Goal: Task Accomplishment & Management: Use online tool/utility

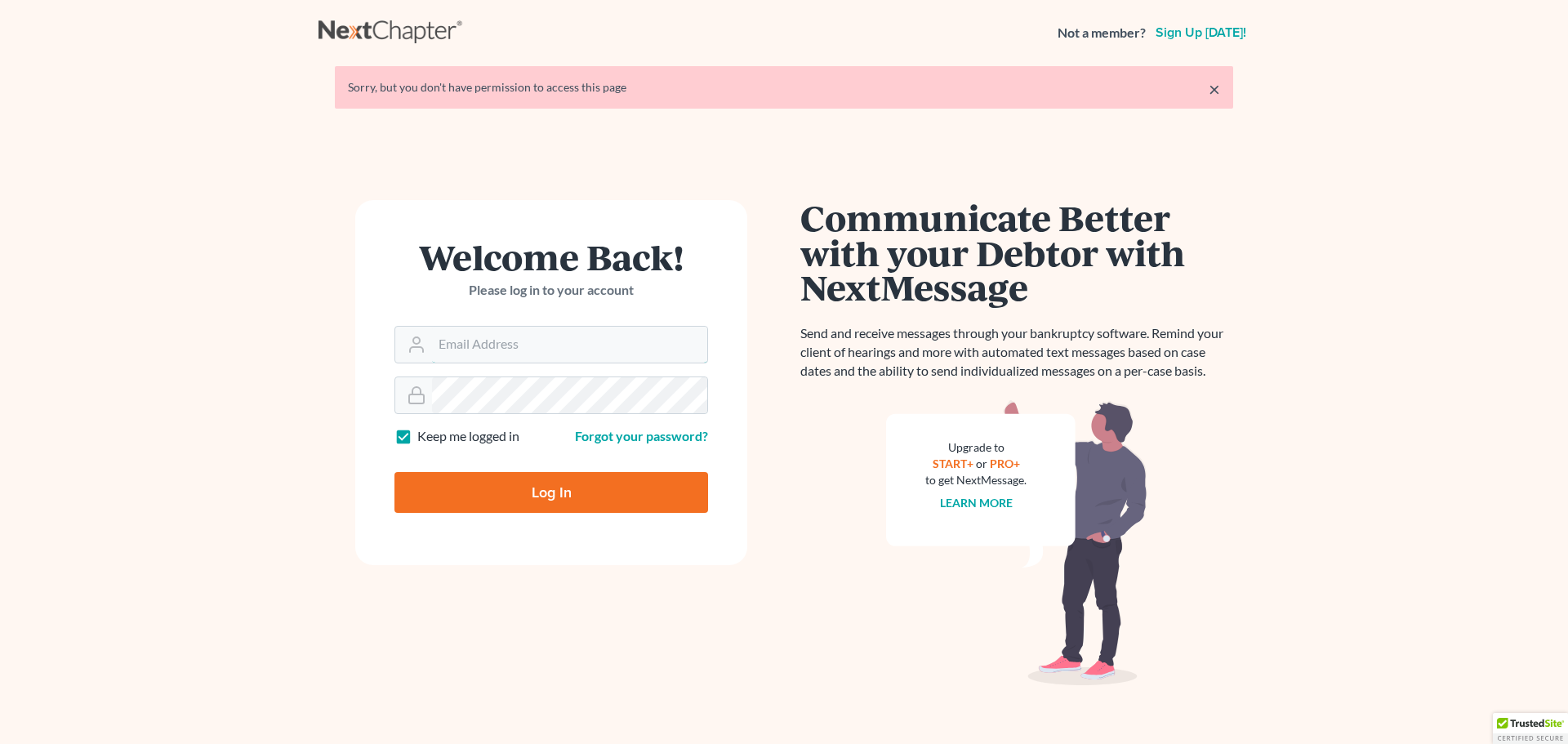
type input "[PERSON_NAME][EMAIL_ADDRESS][DOMAIN_NAME]"
click at [589, 479] on input "Log In" at bounding box center [551, 492] width 314 height 41
type input "Thinking..."
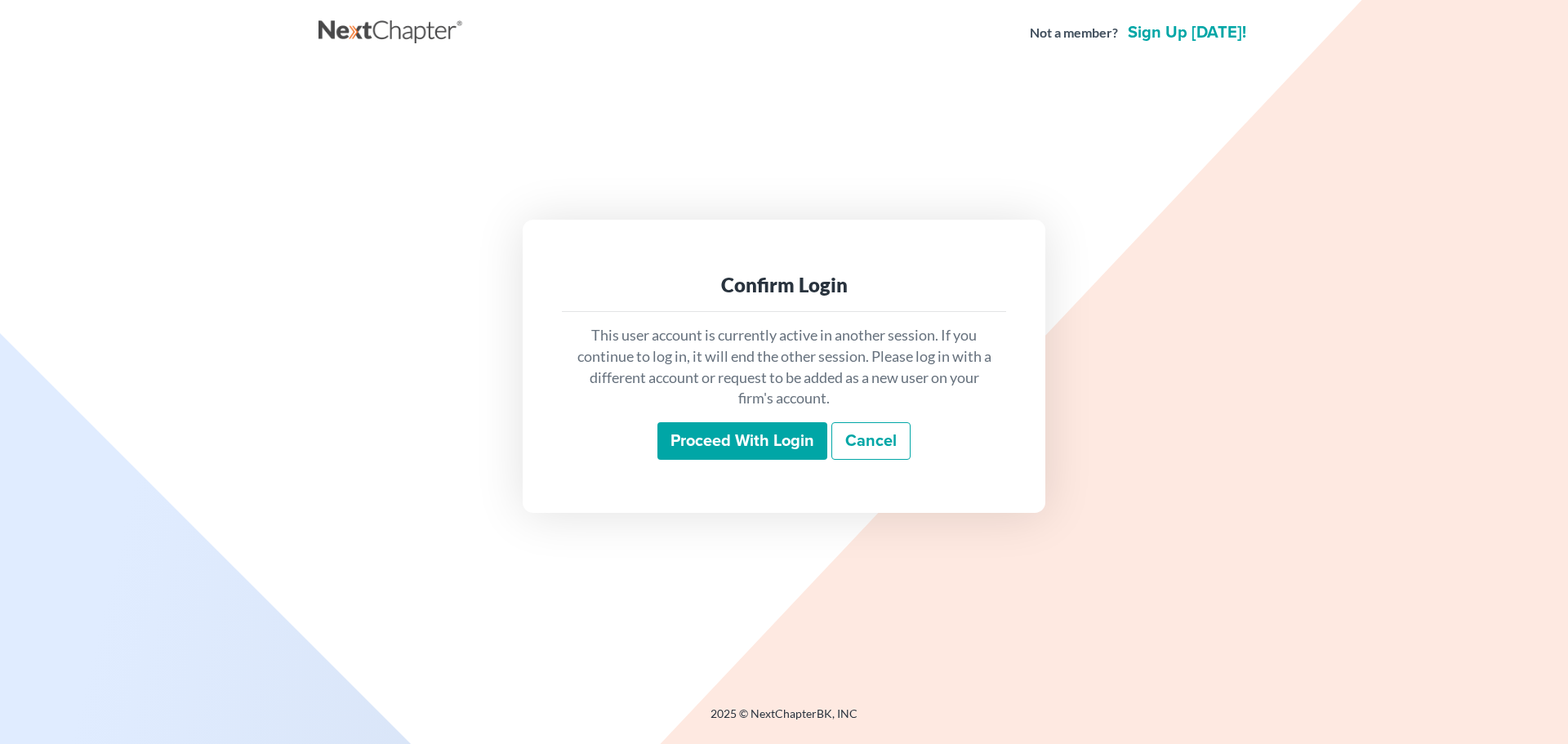
click at [712, 451] on input "Proceed with login" at bounding box center [742, 441] width 170 height 38
